Goal: Check status: Check status

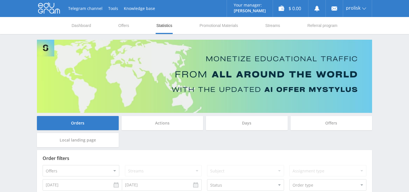
click at [212, 117] on div "Days" at bounding box center [247, 123] width 82 height 14
click at [0, 0] on input "Days" at bounding box center [0, 0] width 0 height 0
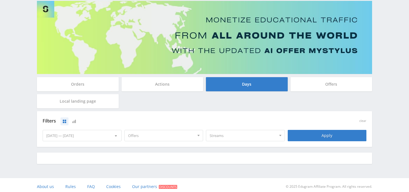
scroll to position [42, 0]
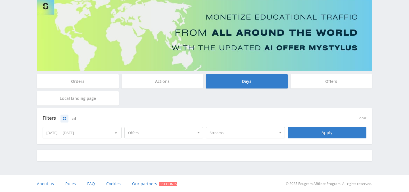
click at [179, 85] on div "Actions" at bounding box center [162, 81] width 82 height 14
click at [0, 0] on input "Actions" at bounding box center [0, 0] width 0 height 0
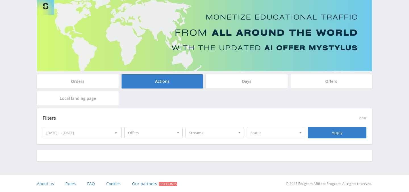
click at [220, 87] on div "Days" at bounding box center [247, 81] width 82 height 14
click at [0, 0] on input "Days" at bounding box center [0, 0] width 0 height 0
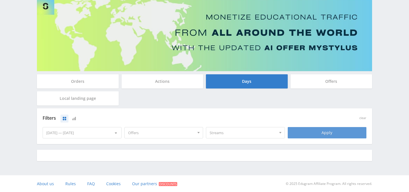
click at [293, 134] on div "Apply" at bounding box center [326, 132] width 79 height 11
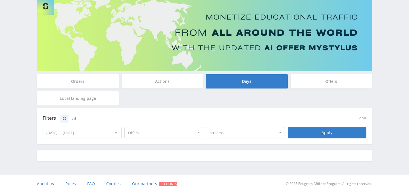
click at [321, 84] on div "Offers" at bounding box center [331, 81] width 82 height 14
click at [0, 0] on input "Offers" at bounding box center [0, 0] width 0 height 0
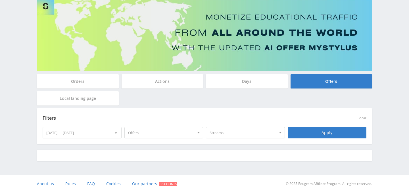
scroll to position [0, 0]
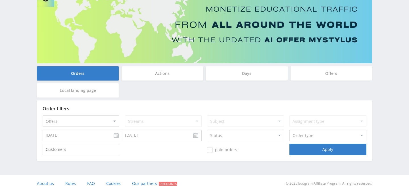
click at [263, 78] on div "Days" at bounding box center [247, 73] width 82 height 14
click at [0, 0] on input "Days" at bounding box center [0, 0] width 0 height 0
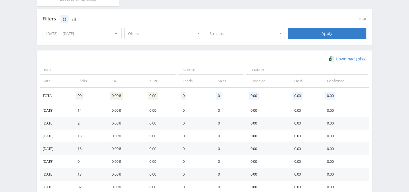
scroll to position [179, 0]
